Goal: Task Accomplishment & Management: Complete application form

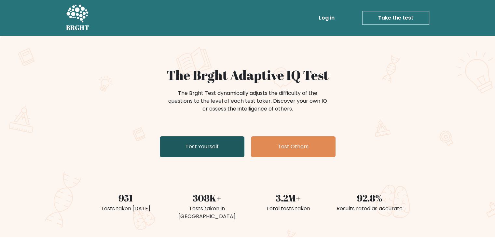
click at [206, 143] on link "Test Yourself" at bounding box center [202, 146] width 85 height 21
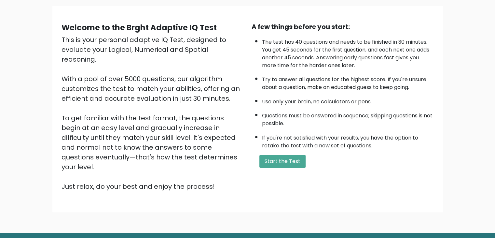
scroll to position [46, 0]
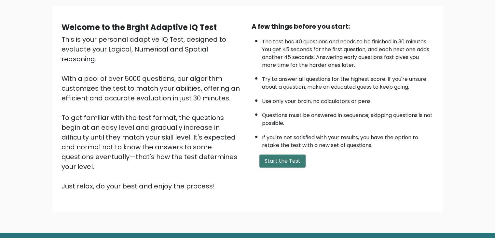
click at [280, 156] on button "Start the Test" at bounding box center [282, 160] width 46 height 13
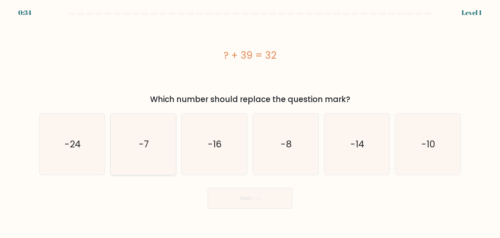
click at [135, 146] on icon "-7" at bounding box center [143, 143] width 61 height 61
click at [250, 122] on input "b. -7" at bounding box center [250, 120] width 0 height 3
radio input "true"
click at [246, 193] on button "Next" at bounding box center [250, 197] width 85 height 21
click at [330, 144] on icon "20" at bounding box center [356, 143] width 61 height 61
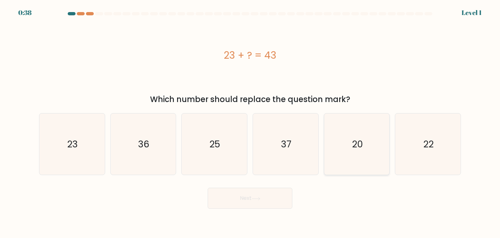
click at [250, 122] on input "e. 20" at bounding box center [250, 120] width 0 height 3
radio input "true"
click at [260, 198] on icon at bounding box center [256, 199] width 9 height 4
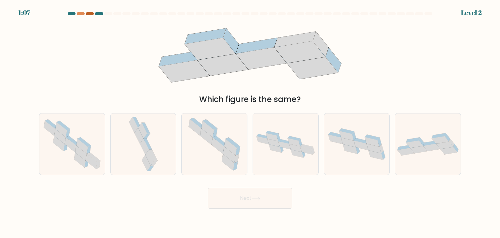
click at [90, 14] on div at bounding box center [90, 13] width 8 height 3
click at [80, 14] on div at bounding box center [81, 13] width 8 height 3
click at [145, 150] on icon at bounding box center [144, 147] width 9 height 16
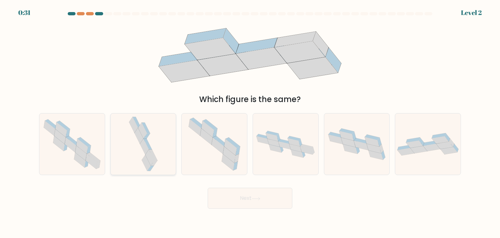
click at [250, 122] on input "b." at bounding box center [250, 120] width 0 height 3
radio input "true"
click at [232, 202] on button "Next" at bounding box center [250, 197] width 85 height 21
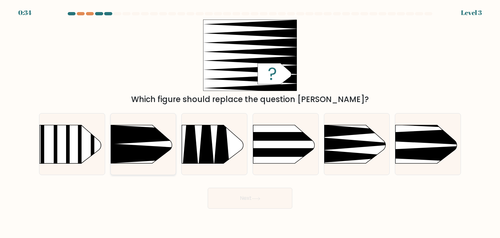
click at [146, 153] on icon at bounding box center [193, 153] width 171 height 20
click at [250, 122] on input "b." at bounding box center [250, 120] width 0 height 3
radio input "true"
click at [432, 154] on icon at bounding box center [381, 153] width 171 height 16
click at [250, 122] on input "f." at bounding box center [250, 120] width 0 height 3
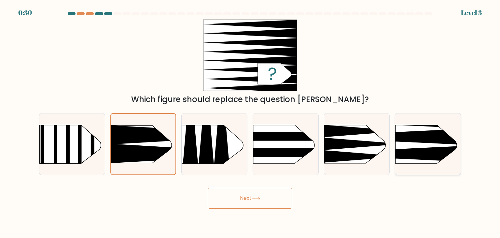
radio input "true"
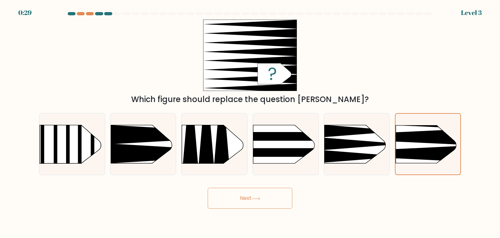
click at [268, 203] on button "Next" at bounding box center [250, 197] width 85 height 21
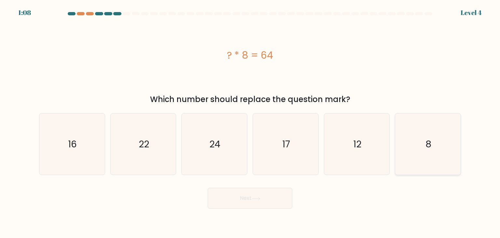
click at [415, 137] on icon "8" at bounding box center [427, 143] width 61 height 61
click at [250, 122] on input "f. 8" at bounding box center [250, 120] width 0 height 3
radio input "true"
click at [259, 198] on icon at bounding box center [256, 199] width 9 height 4
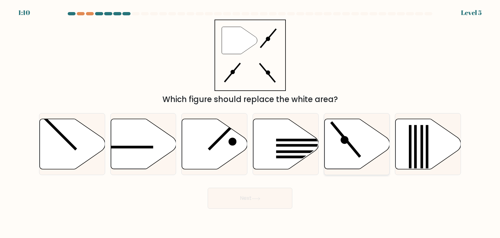
click at [349, 139] on icon at bounding box center [356, 144] width 65 height 50
click at [250, 122] on input "e." at bounding box center [250, 120] width 0 height 3
radio input "true"
click at [263, 196] on button "Next" at bounding box center [250, 197] width 85 height 21
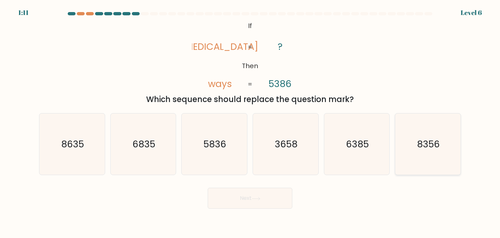
click at [423, 146] on text "8356" at bounding box center [428, 143] width 23 height 13
click at [250, 122] on input "f. 8356" at bounding box center [250, 120] width 0 height 3
radio input "true"
click at [261, 195] on button "Next" at bounding box center [250, 197] width 85 height 21
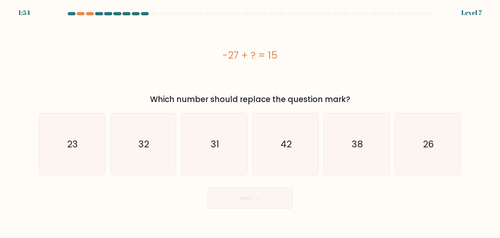
click at [261, 195] on button "Next" at bounding box center [250, 197] width 85 height 21
click at [432, 136] on icon "26" at bounding box center [427, 143] width 61 height 61
click at [250, 122] on input "f. 26" at bounding box center [250, 120] width 0 height 3
radio input "true"
click at [260, 194] on button "Next" at bounding box center [250, 197] width 85 height 21
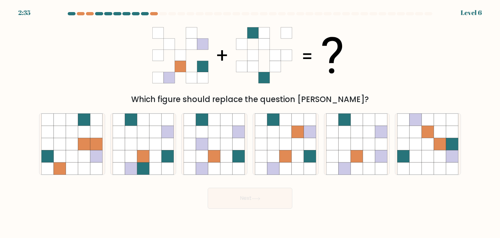
click at [260, 194] on button "Next" at bounding box center [250, 197] width 85 height 21
click at [302, 141] on icon at bounding box center [298, 144] width 12 height 12
click at [250, 122] on input "d." at bounding box center [250, 120] width 0 height 3
radio input "true"
click at [386, 60] on div "Which figure should replace the question [PERSON_NAME]?" at bounding box center [250, 63] width 430 height 86
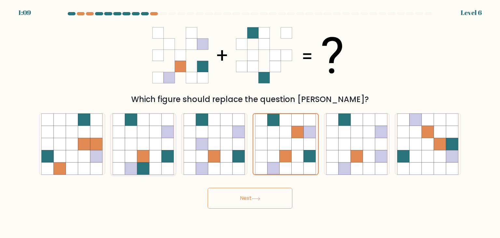
click at [149, 130] on icon at bounding box center [155, 132] width 12 height 12
click at [250, 122] on input "b." at bounding box center [250, 120] width 0 height 3
radio input "true"
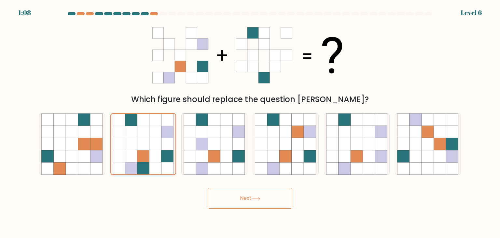
click at [149, 130] on icon at bounding box center [155, 132] width 12 height 12
click at [250, 122] on input "b." at bounding box center [250, 120] width 0 height 3
click at [232, 195] on button "Next" at bounding box center [250, 197] width 85 height 21
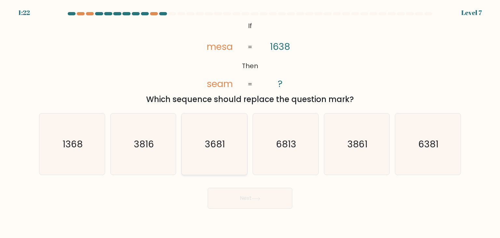
click at [217, 152] on icon "3681" at bounding box center [214, 143] width 61 height 61
click at [250, 122] on input "c. 3681" at bounding box center [250, 120] width 0 height 3
radio input "true"
click at [246, 194] on button "Next" at bounding box center [250, 197] width 85 height 21
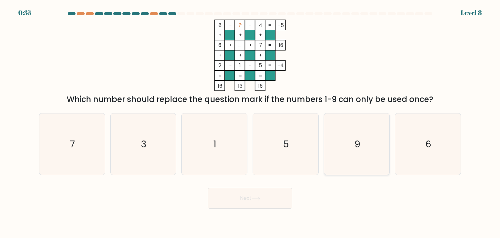
click at [367, 152] on icon "9" at bounding box center [356, 143] width 61 height 61
click at [250, 122] on input "e. 9" at bounding box center [250, 120] width 0 height 3
radio input "true"
click at [265, 198] on button "Next" at bounding box center [250, 197] width 85 height 21
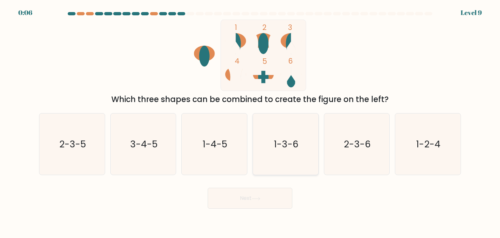
click at [295, 149] on text "1-3-6" at bounding box center [286, 143] width 25 height 13
click at [250, 122] on input "d. 1-3-6" at bounding box center [250, 120] width 0 height 3
radio input "true"
click at [266, 199] on button "Next" at bounding box center [250, 197] width 85 height 21
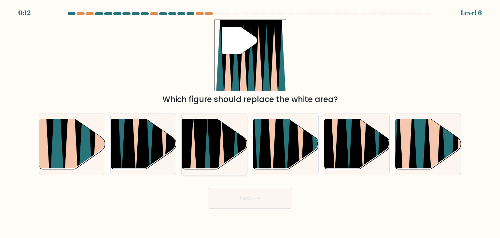
click at [209, 157] on icon at bounding box center [207, 171] width 14 height 130
click at [250, 122] on input "c." at bounding box center [250, 120] width 0 height 3
radio input "true"
click at [253, 200] on button "Next" at bounding box center [250, 197] width 85 height 21
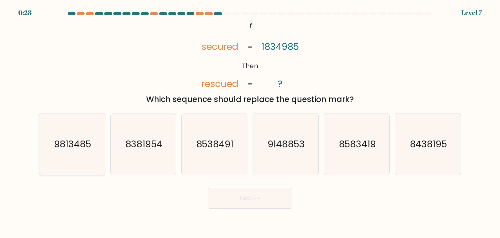
click at [66, 142] on text "9813485" at bounding box center [72, 143] width 37 height 13
click at [250, 122] on input "a. 9813485" at bounding box center [250, 120] width 0 height 3
radio input "true"
click at [278, 200] on button "Next" at bounding box center [250, 197] width 85 height 21
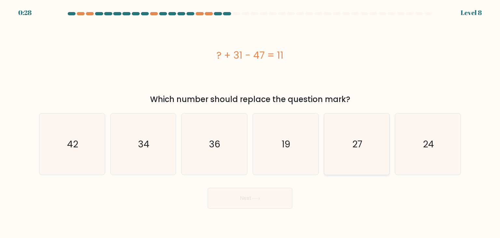
click at [353, 143] on text "27" at bounding box center [357, 143] width 10 height 13
click at [250, 122] on input "e. 27" at bounding box center [250, 120] width 0 height 3
radio input "true"
click at [266, 196] on button "Next" at bounding box center [250, 197] width 85 height 21
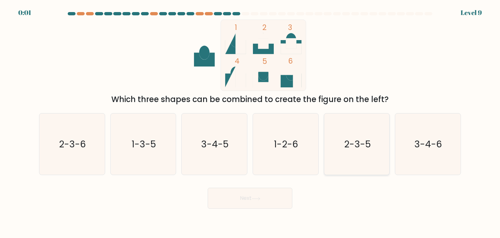
click at [369, 151] on icon "2-3-5" at bounding box center [356, 143] width 61 height 61
click at [250, 122] on input "e. 2-3-5" at bounding box center [250, 120] width 0 height 3
radio input "true"
click at [262, 193] on div "Next" at bounding box center [250, 196] width 430 height 26
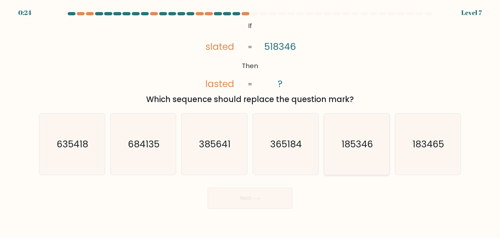
click at [364, 160] on icon "185346" at bounding box center [356, 143] width 61 height 61
click at [250, 122] on input "e. 185346" at bounding box center [250, 120] width 0 height 3
radio input "true"
click at [241, 205] on button "Next" at bounding box center [250, 197] width 85 height 21
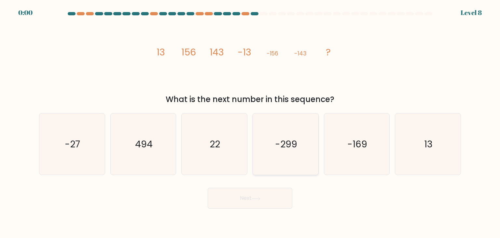
click at [284, 170] on icon "-299" at bounding box center [285, 143] width 61 height 61
click at [250, 122] on input "d. -299" at bounding box center [250, 120] width 0 height 3
radio input "true"
click at [263, 199] on div "Next" at bounding box center [250, 196] width 430 height 26
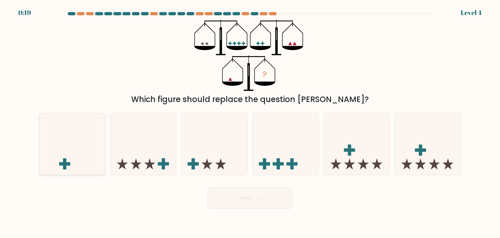
click at [82, 147] on icon at bounding box center [71, 144] width 65 height 54
click at [250, 122] on input "a." at bounding box center [250, 120] width 0 height 3
radio input "true"
click at [259, 197] on icon at bounding box center [256, 199] width 9 height 4
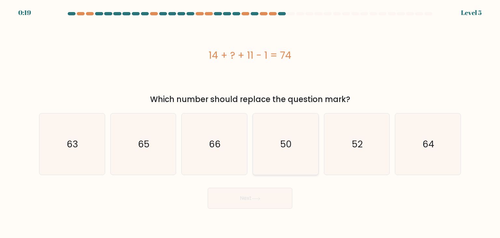
click at [298, 144] on icon "50" at bounding box center [285, 143] width 61 height 61
click at [250, 122] on input "d. 50" at bounding box center [250, 120] width 0 height 3
radio input "true"
click at [268, 202] on button "Next" at bounding box center [250, 197] width 85 height 21
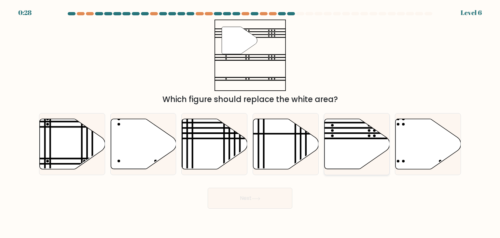
click at [363, 145] on icon at bounding box center [356, 144] width 65 height 50
click at [250, 122] on input "e." at bounding box center [250, 120] width 0 height 3
radio input "true"
click at [250, 200] on button "Next" at bounding box center [250, 197] width 85 height 21
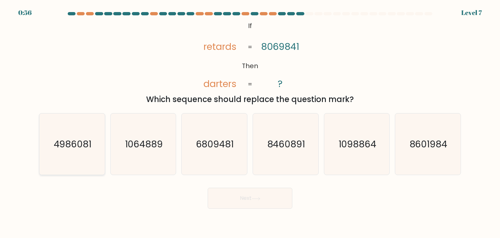
click at [70, 151] on icon "4986081" at bounding box center [71, 143] width 61 height 61
click at [250, 122] on input "a. 4986081" at bounding box center [250, 120] width 0 height 3
radio input "true"
click at [272, 196] on button "Next" at bounding box center [250, 197] width 85 height 21
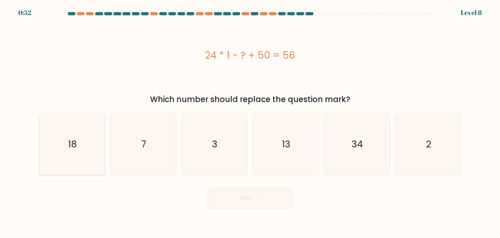
click at [71, 145] on text "18" at bounding box center [72, 143] width 9 height 13
click at [250, 122] on input "a. 18" at bounding box center [250, 120] width 0 height 3
radio input "true"
click at [257, 199] on icon at bounding box center [256, 199] width 9 height 4
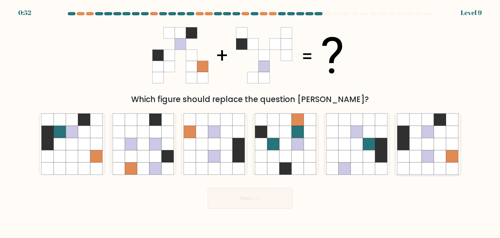
click at [438, 130] on icon at bounding box center [440, 132] width 12 height 12
click at [250, 122] on input "f." at bounding box center [250, 120] width 0 height 3
radio input "true"
click at [256, 204] on button "Next" at bounding box center [250, 197] width 85 height 21
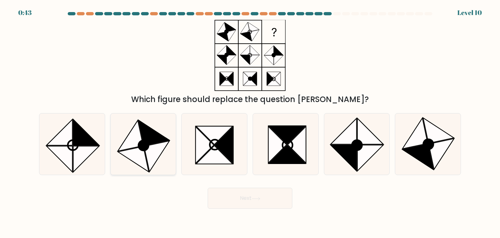
click at [144, 141] on icon at bounding box center [143, 145] width 10 height 10
click at [250, 122] on input "b." at bounding box center [250, 120] width 0 height 3
radio input "true"
click at [265, 198] on button "Next" at bounding box center [250, 197] width 85 height 21
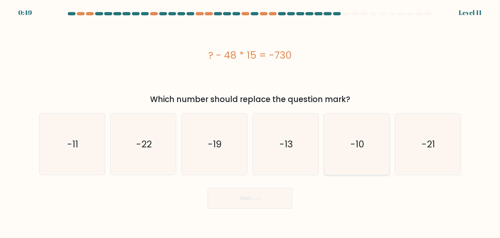
click at [370, 140] on icon "-10" at bounding box center [356, 143] width 61 height 61
click at [250, 122] on input "e. -10" at bounding box center [250, 120] width 0 height 3
radio input "true"
click at [273, 193] on button "Next" at bounding box center [250, 197] width 85 height 21
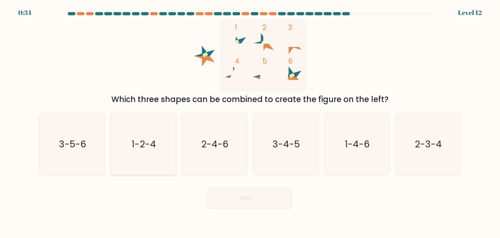
click at [156, 153] on icon "1-2-4" at bounding box center [143, 143] width 61 height 61
click at [250, 122] on input "b. 1-2-4" at bounding box center [250, 120] width 0 height 3
radio input "true"
click at [82, 145] on text "3-5-6" at bounding box center [72, 143] width 27 height 13
click at [250, 122] on input "a. 3-5-6" at bounding box center [250, 120] width 0 height 3
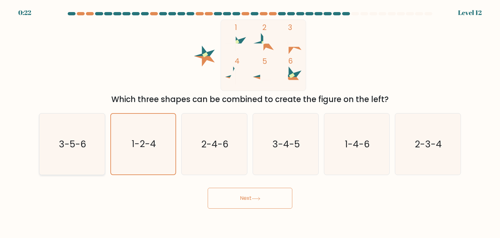
radio input "true"
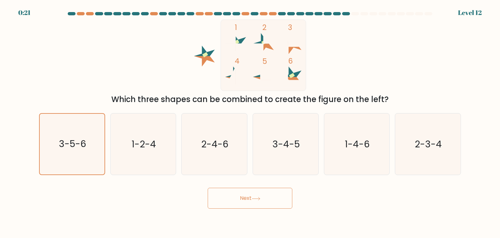
click at [255, 201] on button "Next" at bounding box center [250, 197] width 85 height 21
click at [58, 144] on icon "3-5-6" at bounding box center [72, 144] width 61 height 61
click at [250, 122] on input "a. 3-5-6" at bounding box center [250, 120] width 0 height 3
click at [248, 207] on button "Next" at bounding box center [250, 197] width 85 height 21
drag, startPoint x: 257, startPoint y: 199, endPoint x: 250, endPoint y: 198, distance: 7.2
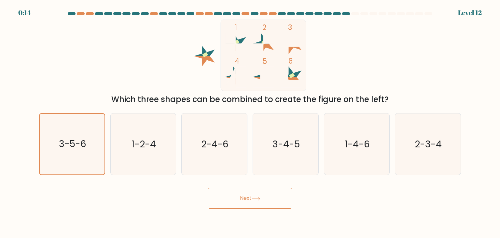
click at [250, 198] on button "Next" at bounding box center [250, 197] width 85 height 21
click at [239, 192] on button "Next" at bounding box center [250, 197] width 85 height 21
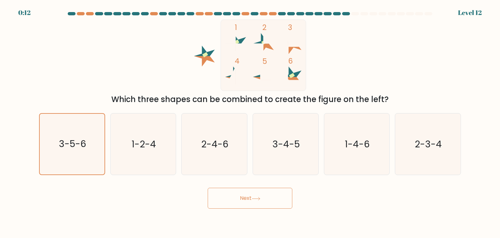
click at [243, 203] on button "Next" at bounding box center [250, 197] width 85 height 21
click at [152, 139] on text "1-2-4" at bounding box center [143, 143] width 24 height 13
click at [250, 122] on input "b. 1-2-4" at bounding box center [250, 120] width 0 height 3
radio input "true"
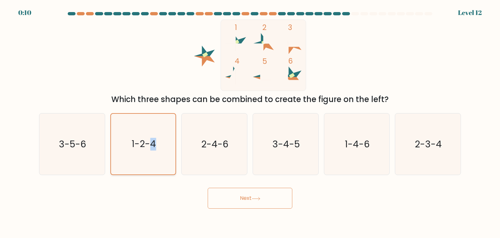
click at [152, 139] on text "1-2-4" at bounding box center [143, 144] width 24 height 13
click at [250, 122] on input "b. 1-2-4" at bounding box center [250, 120] width 0 height 3
click at [101, 136] on icon "3-5-6" at bounding box center [71, 143] width 61 height 61
click at [250, 122] on input "a. 3-5-6" at bounding box center [250, 120] width 0 height 3
radio input "true"
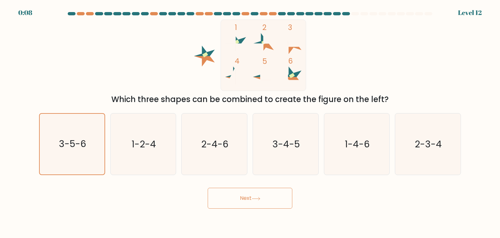
click at [236, 196] on button "Next" at bounding box center [250, 197] width 85 height 21
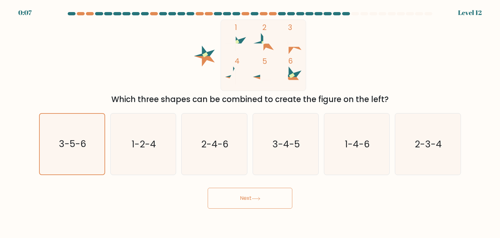
click at [236, 196] on button "Next" at bounding box center [250, 197] width 85 height 21
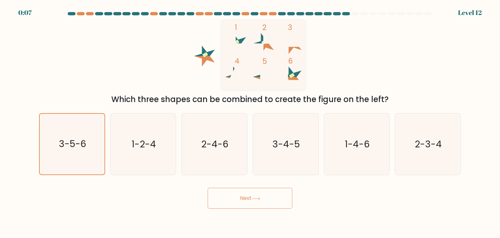
click at [236, 196] on button "Next" at bounding box center [250, 197] width 85 height 21
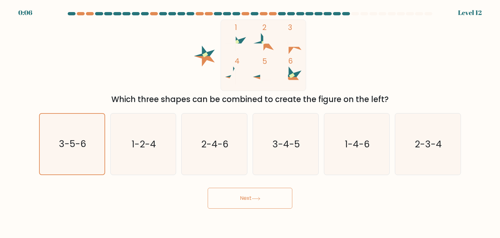
click at [236, 196] on button "Next" at bounding box center [250, 197] width 85 height 21
drag, startPoint x: 264, startPoint y: 189, endPoint x: 231, endPoint y: 196, distance: 34.0
click at [231, 196] on button "Next" at bounding box center [250, 197] width 85 height 21
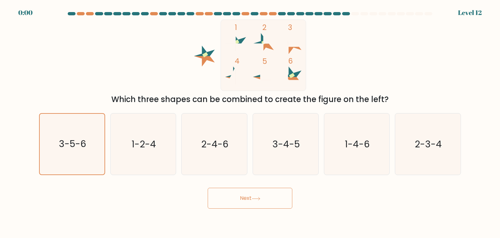
drag, startPoint x: 231, startPoint y: 196, endPoint x: 241, endPoint y: 195, distance: 9.8
click at [241, 195] on div "Next" at bounding box center [250, 196] width 430 height 26
click at [89, 109] on div "a. 3-5-6 b. 1-2-4 c. 2-4-6 d. 3-4-5" at bounding box center [249, 141] width 427 height 67
click at [236, 201] on div "Next" at bounding box center [250, 196] width 430 height 26
click at [33, 131] on form at bounding box center [250, 110] width 500 height 196
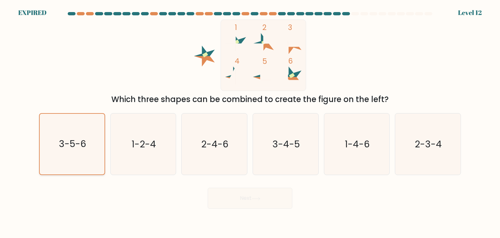
click at [86, 151] on icon "3-5-6" at bounding box center [72, 144] width 61 height 61
click at [250, 122] on input "a. 3-5-6" at bounding box center [250, 120] width 0 height 3
click at [236, 209] on body "EXPIRED Level 12" at bounding box center [250, 119] width 500 height 238
